Goal: Information Seeking & Learning: Learn about a topic

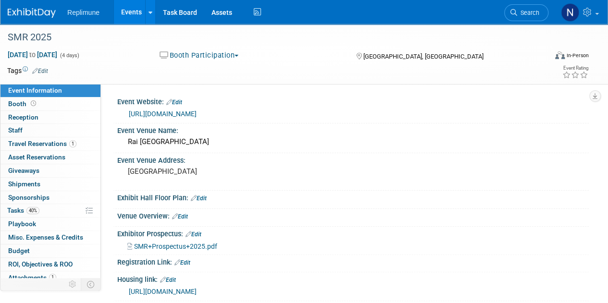
click at [132, 8] on link "Events" at bounding box center [131, 12] width 35 height 24
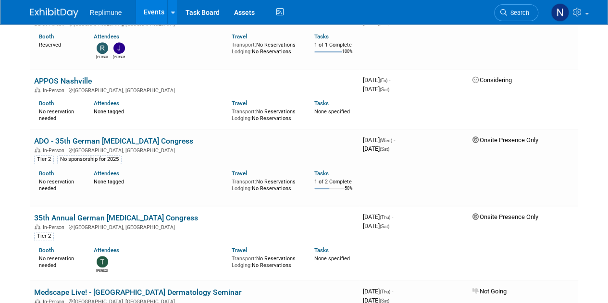
scroll to position [240, 0]
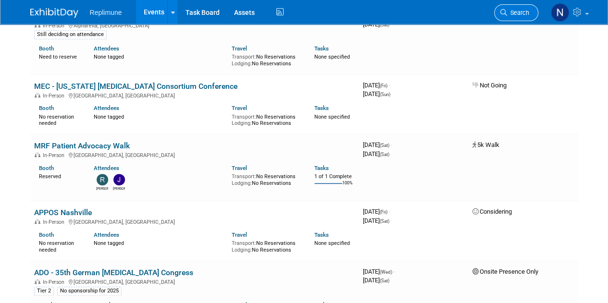
click at [517, 14] on span "Search" at bounding box center [518, 12] width 22 height 7
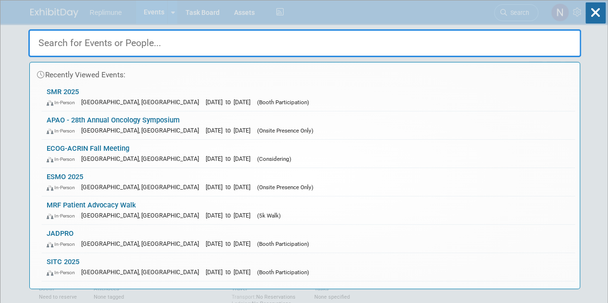
click at [144, 48] on input "text" at bounding box center [304, 43] width 553 height 28
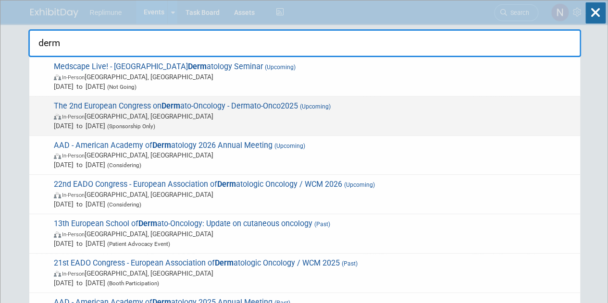
type input "derm"
click at [92, 107] on span "The 2nd European Congress on Derm ato-Oncology - Dermato-Onco2025 (Upcoming) In…" at bounding box center [313, 115] width 524 height 29
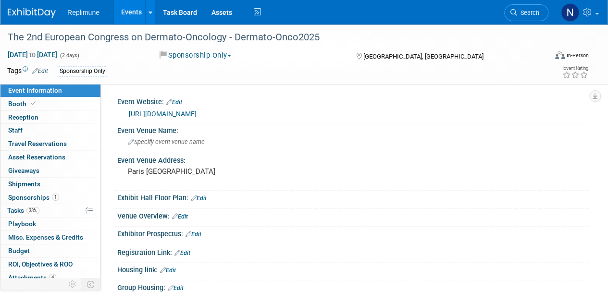
click at [197, 113] on link "https://dermato-oncology2025.com/" at bounding box center [163, 114] width 68 height 8
click at [33, 197] on span "Sponsorships 1" at bounding box center [33, 198] width 51 height 8
